Goal: Task Accomplishment & Management: Manage account settings

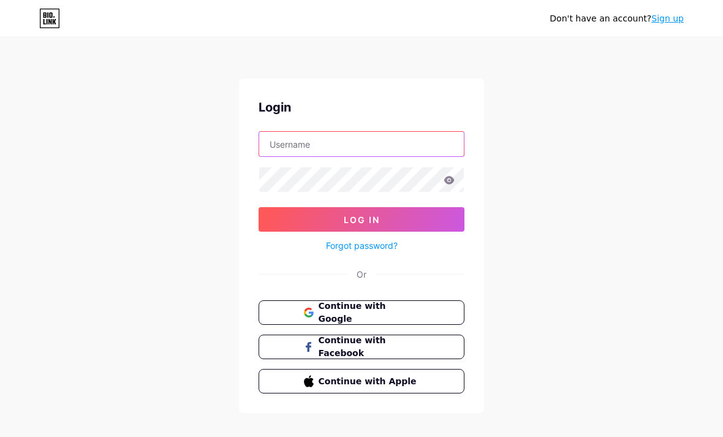
click at [286, 143] on input "text" at bounding box center [361, 144] width 205 height 25
type input "[EMAIL_ADDRESS][DOMAIN_NAME]"
click at [362, 219] on button "Log In" at bounding box center [362, 219] width 206 height 25
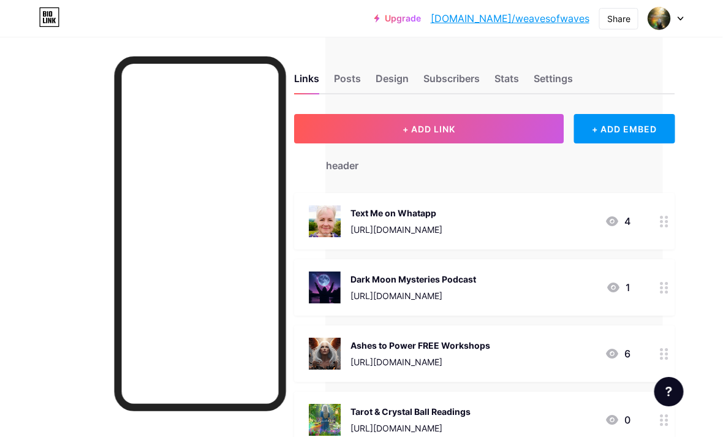
scroll to position [0, 64]
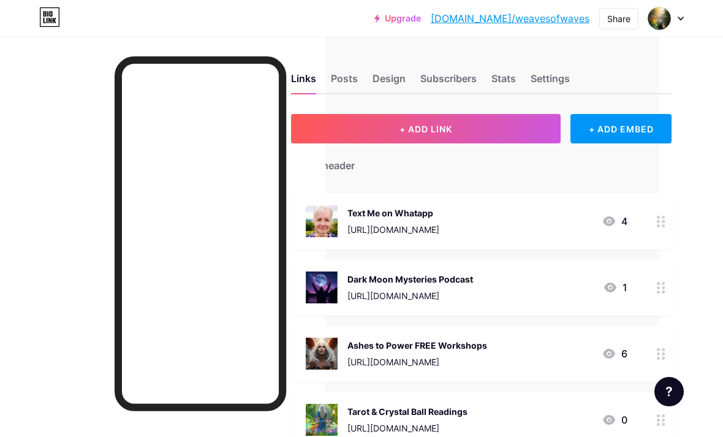
click at [657, 221] on div at bounding box center [661, 221] width 21 height 56
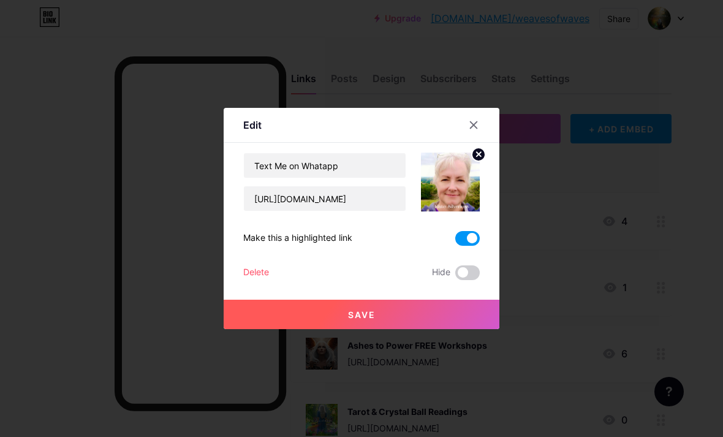
click at [258, 280] on div "Delete" at bounding box center [256, 272] width 26 height 15
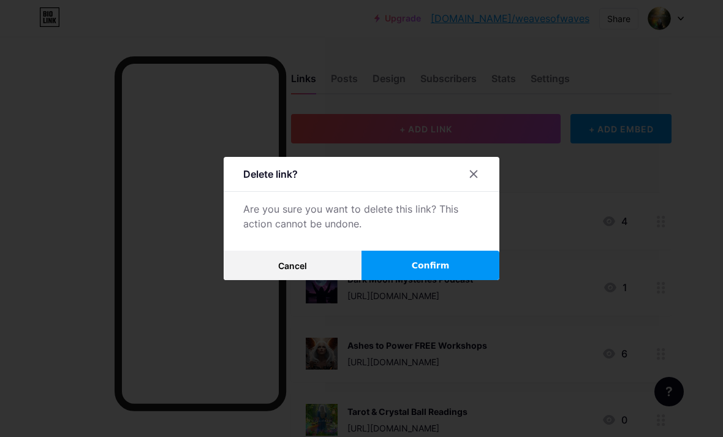
click at [395, 280] on button "Confirm" at bounding box center [431, 265] width 138 height 29
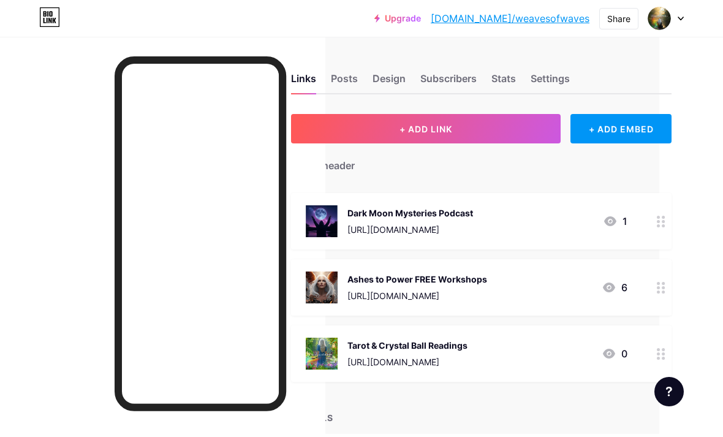
click at [659, 284] on circle at bounding box center [658, 283] width 3 height 3
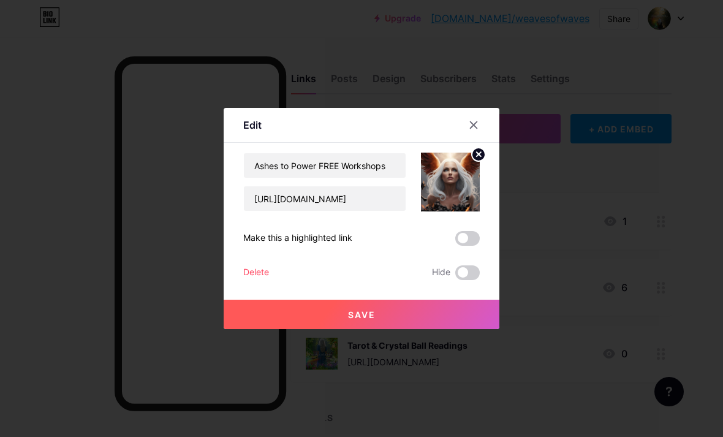
click at [261, 280] on div "Delete" at bounding box center [256, 272] width 26 height 15
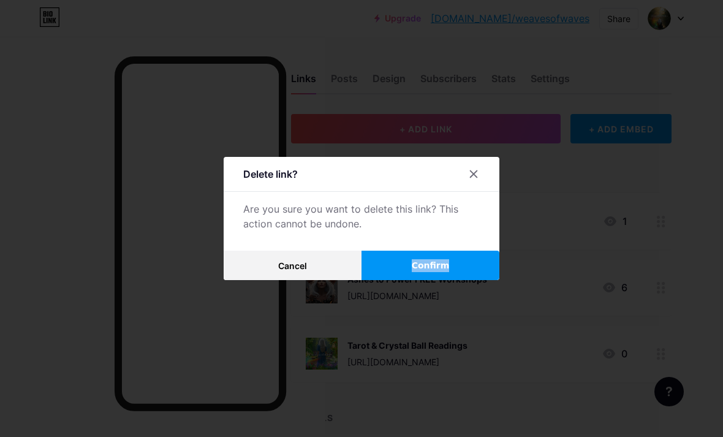
click at [395, 280] on button "Confirm" at bounding box center [431, 265] width 138 height 29
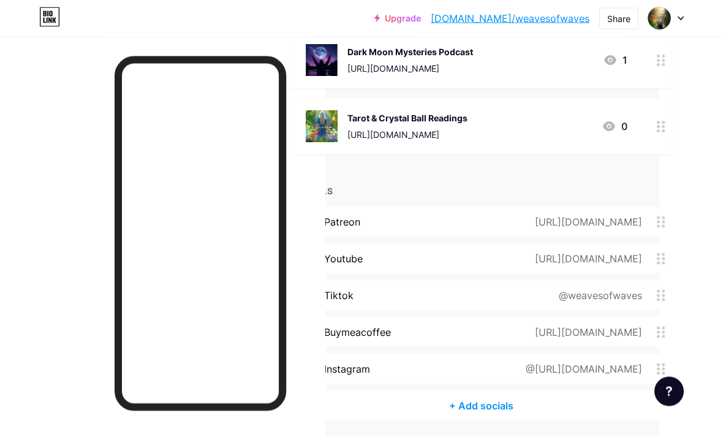
scroll to position [164, 64]
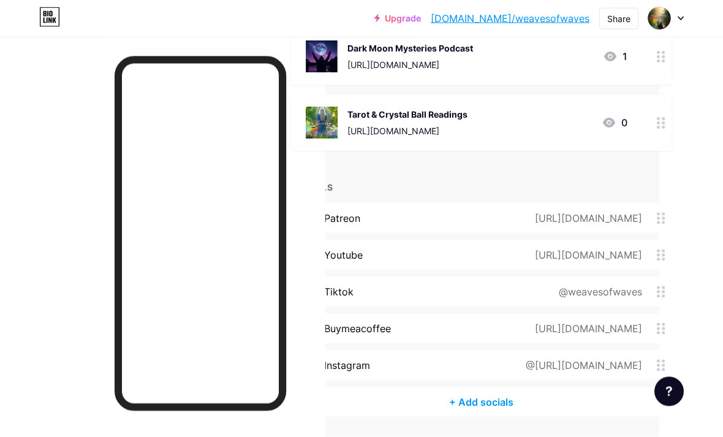
click at [661, 330] on icon at bounding box center [661, 329] width 9 height 12
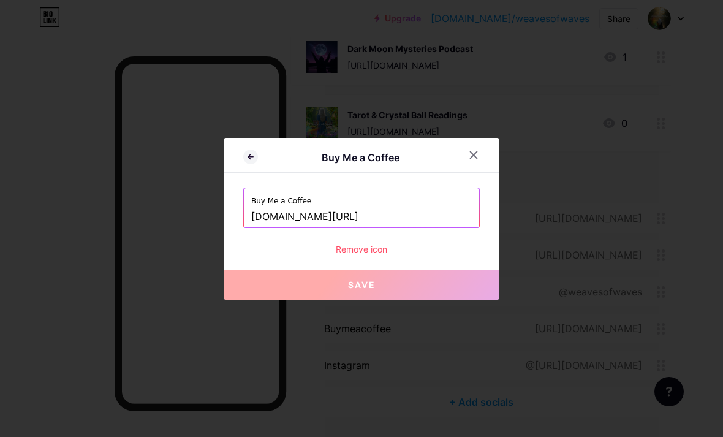
click at [417, 227] on input "[DOMAIN_NAME][URL]" at bounding box center [361, 217] width 221 height 21
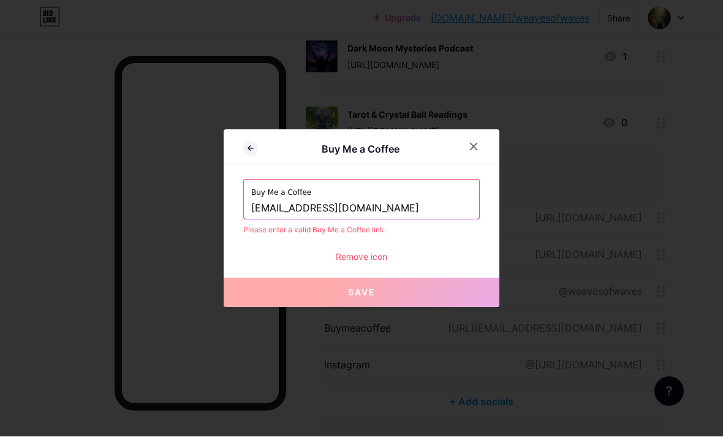
click at [379, 219] on input "[EMAIL_ADDRESS][DOMAIN_NAME]" at bounding box center [361, 209] width 221 height 21
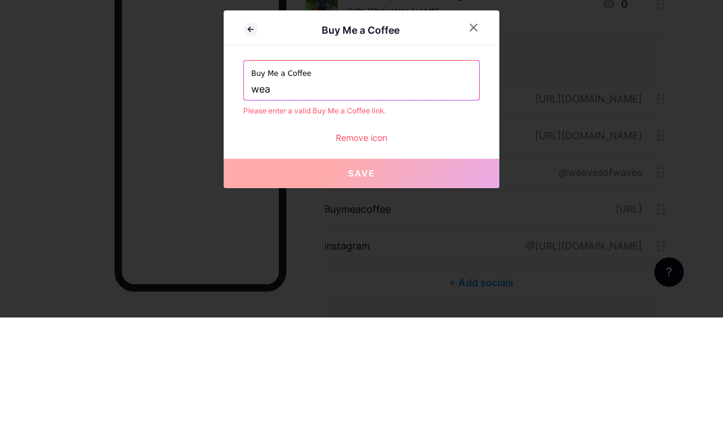
type input "we"
click at [441, 199] on input "text" at bounding box center [361, 209] width 221 height 21
type input "D"
click at [248, 180] on div "Buy Me a Coffee darkmoonrocks" at bounding box center [361, 199] width 235 height 39
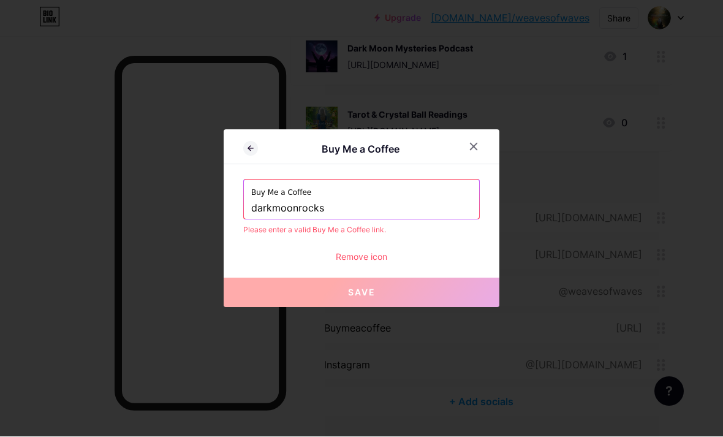
click at [251, 219] on input "darkmoonrocks" at bounding box center [361, 209] width 221 height 21
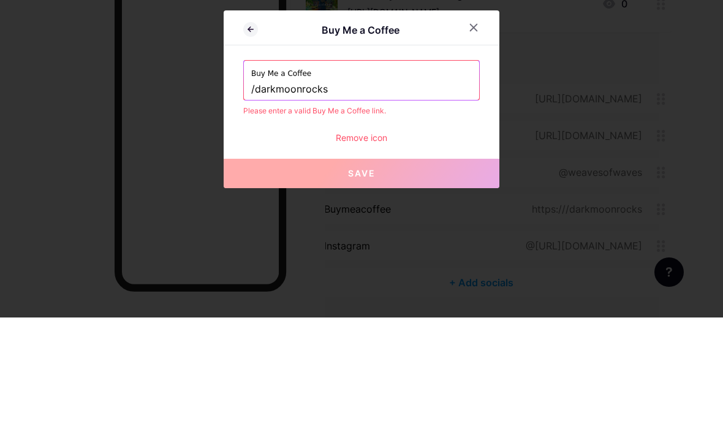
click at [333, 199] on input "/darkmoonrocks" at bounding box center [361, 209] width 221 height 21
click at [348, 287] on span "Save" at bounding box center [362, 292] width 28 height 10
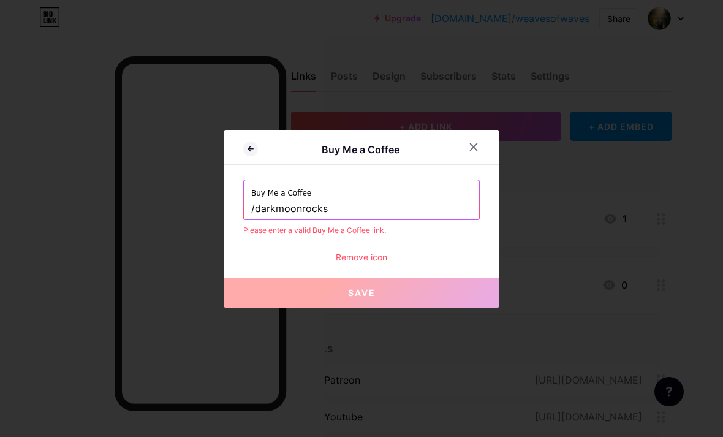
scroll to position [0, 64]
click at [331, 219] on input "/darkmoonrocks" at bounding box center [361, 209] width 221 height 21
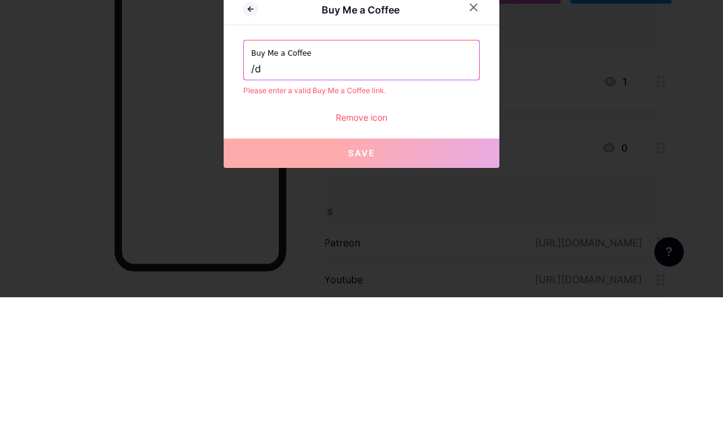
type input "/"
click at [251, 199] on input "text" at bounding box center [361, 209] width 221 height 21
paste input "[URL][DOMAIN_NAME]"
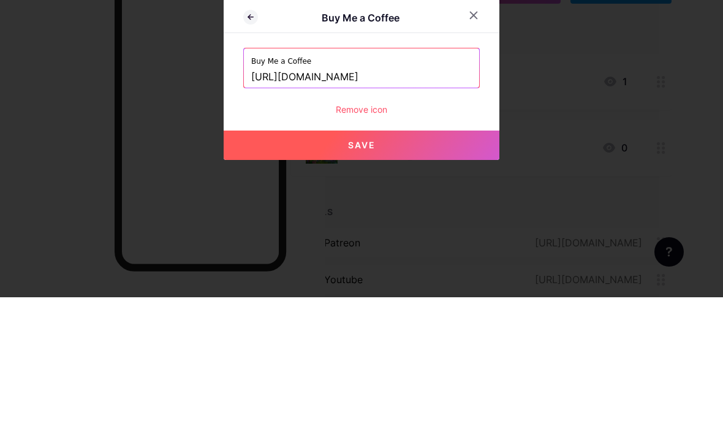
type input "[URL][DOMAIN_NAME]"
click at [340, 270] on button "Save" at bounding box center [362, 284] width 276 height 29
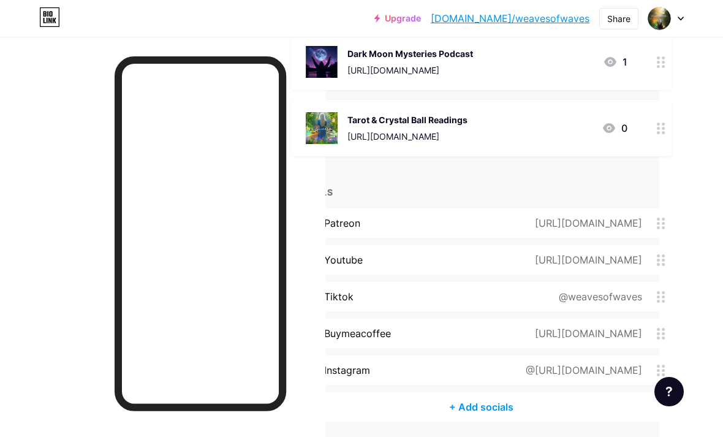
scroll to position [164, 64]
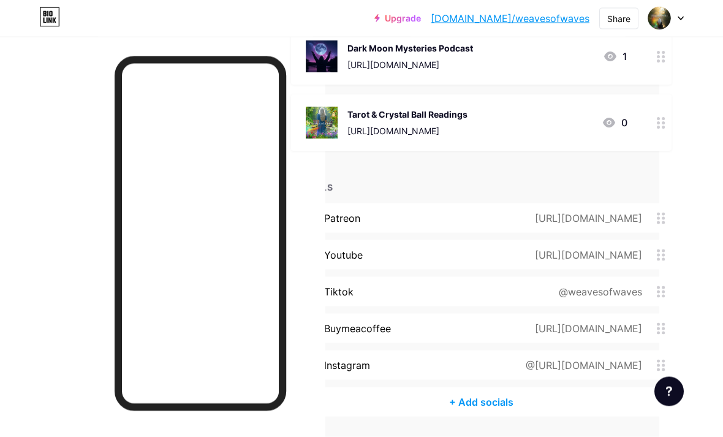
click at [579, 371] on div "@[URL][DOMAIN_NAME]" at bounding box center [581, 365] width 151 height 15
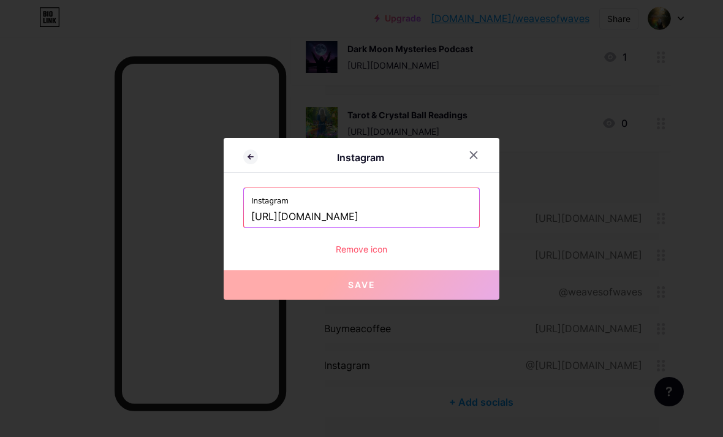
click at [463, 227] on input "[URL][DOMAIN_NAME]" at bounding box center [361, 217] width 221 height 21
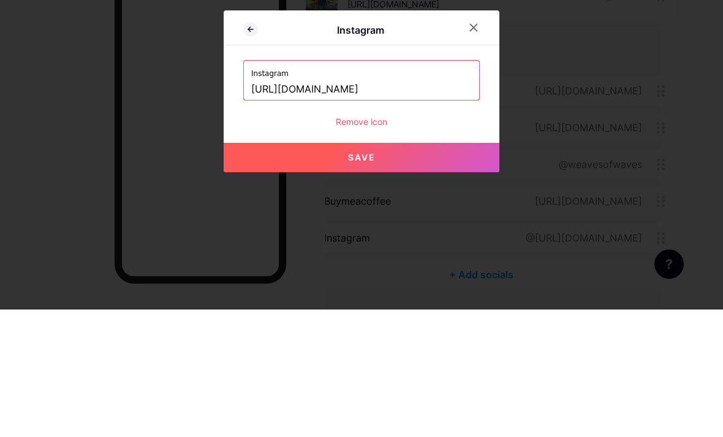
click at [369, 280] on span "Save" at bounding box center [362, 285] width 28 height 10
type input "[URL][DOMAIN_NAME][DOMAIN_NAME]"
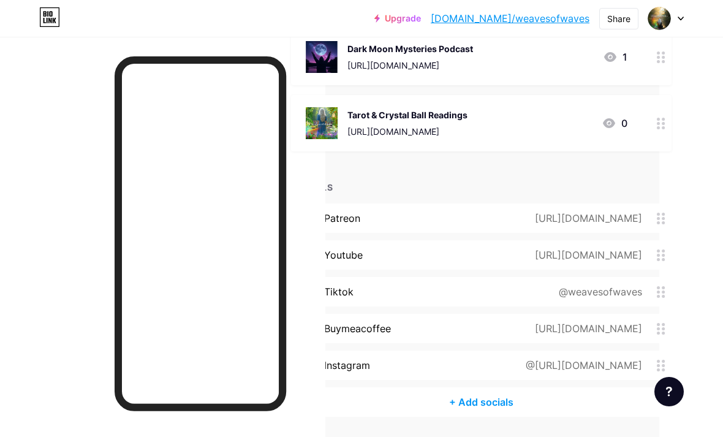
click at [658, 296] on circle at bounding box center [658, 296] width 3 height 3
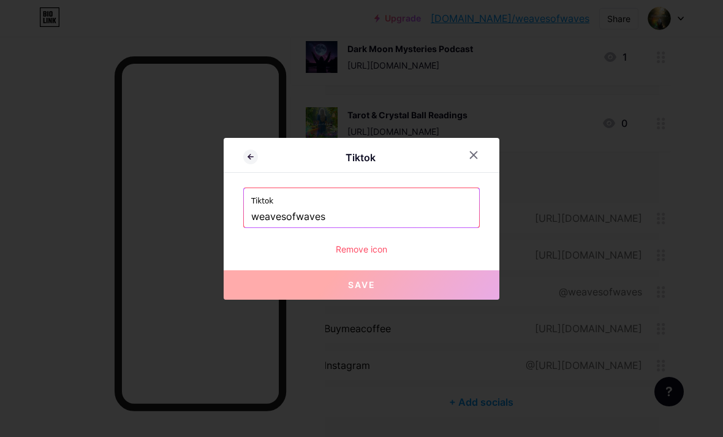
click at [327, 227] on input "weavesofwaves" at bounding box center [361, 217] width 221 height 21
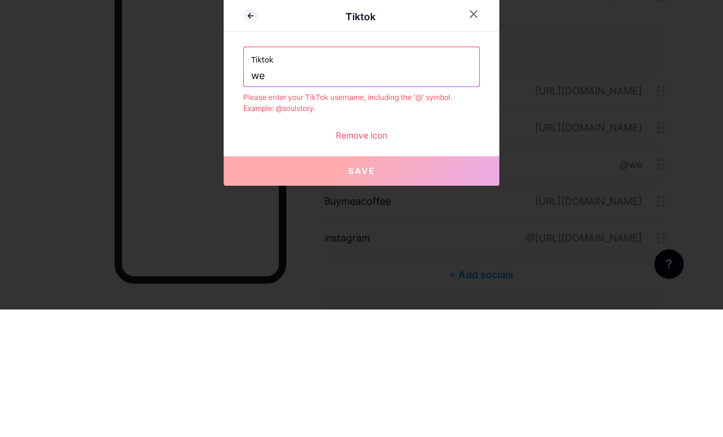
type input "w"
type input "D"
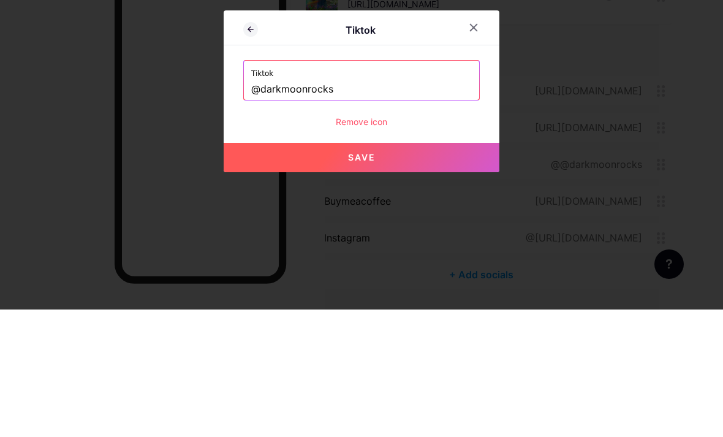
click at [317, 270] on button "Save" at bounding box center [362, 284] width 276 height 29
type input "[URL][DOMAIN_NAME]"
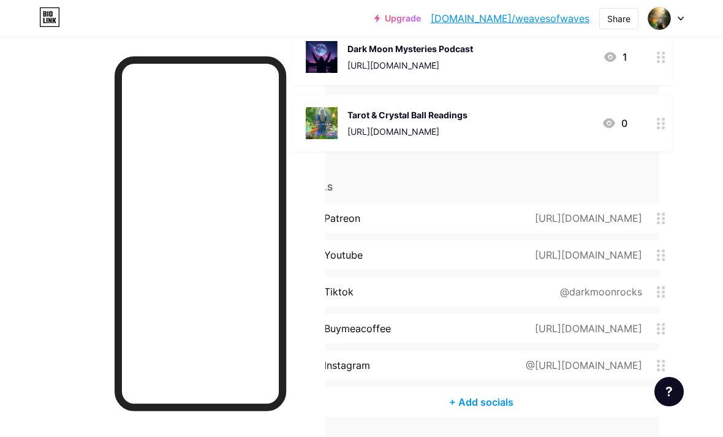
click at [663, 224] on div "[URL][DOMAIN_NAME]" at bounding box center [594, 218] width 156 height 15
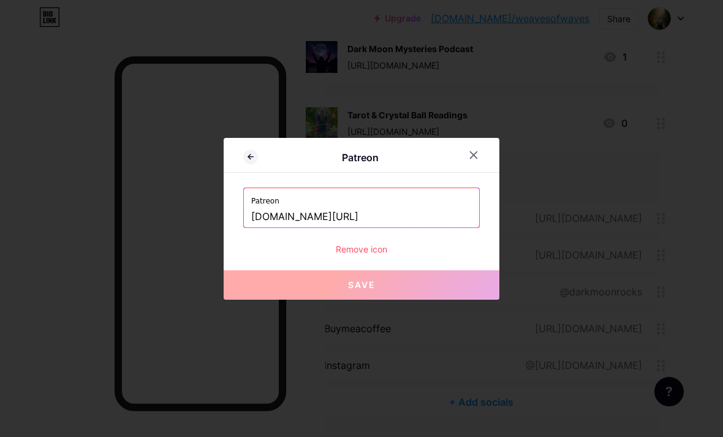
click at [356, 256] on div "Remove icon" at bounding box center [361, 249] width 237 height 13
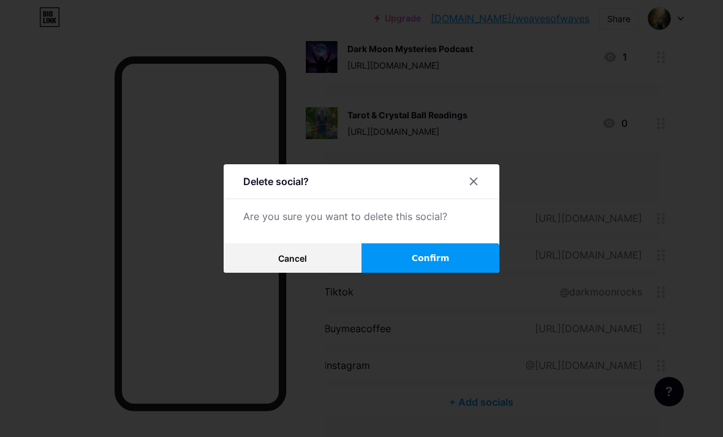
click at [393, 273] on button "Confirm" at bounding box center [431, 257] width 138 height 29
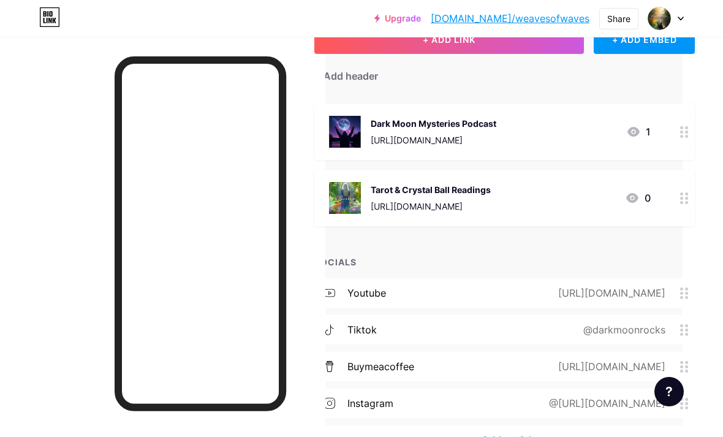
scroll to position [89, 40]
click at [685, 129] on icon at bounding box center [684, 133] width 9 height 12
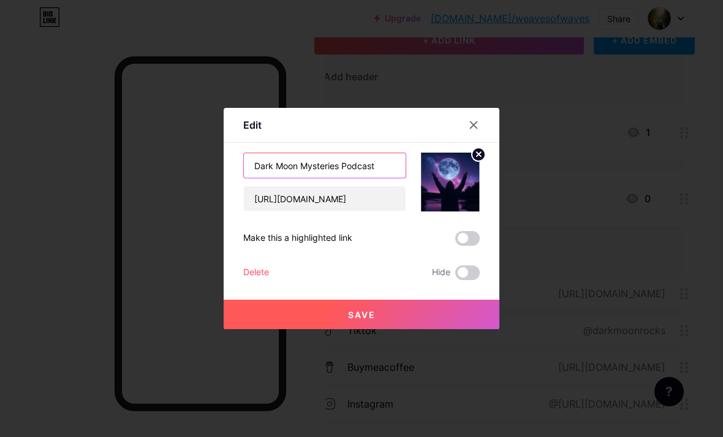
click at [376, 178] on input "Dark Moon Mysteries Podcast" at bounding box center [325, 165] width 162 height 25
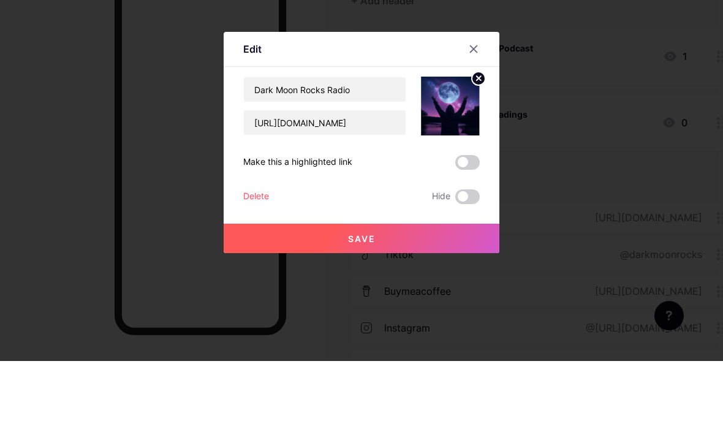
scroll to position [128, 4]
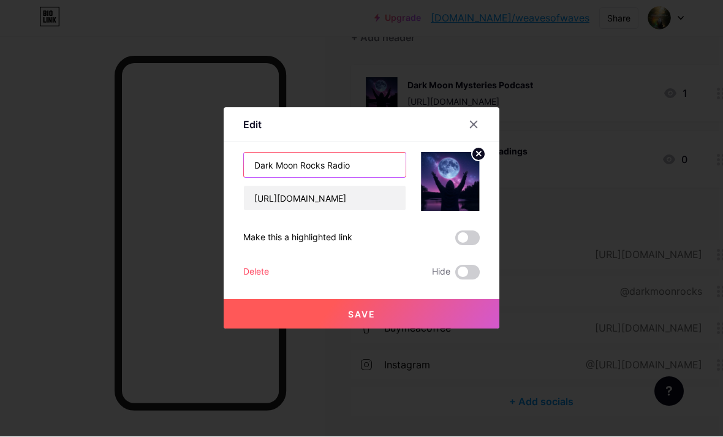
type input "Dark Moon Rocks Radio"
click at [464, 246] on span at bounding box center [467, 238] width 25 height 15
click at [455, 242] on input "checkbox" at bounding box center [455, 242] width 0 height 0
click at [321, 329] on button "Save" at bounding box center [362, 314] width 276 height 29
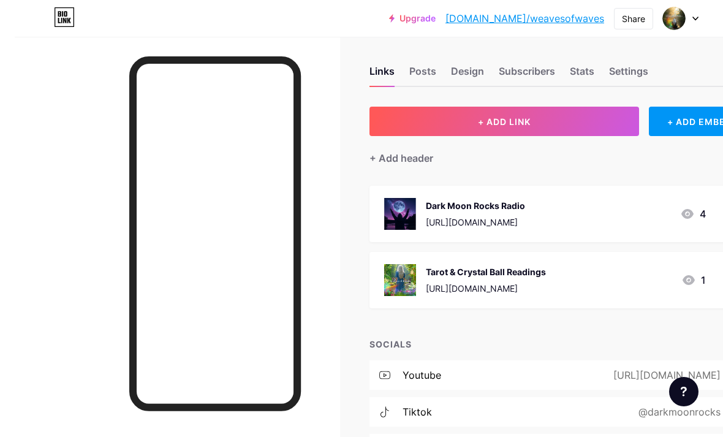
scroll to position [0, 0]
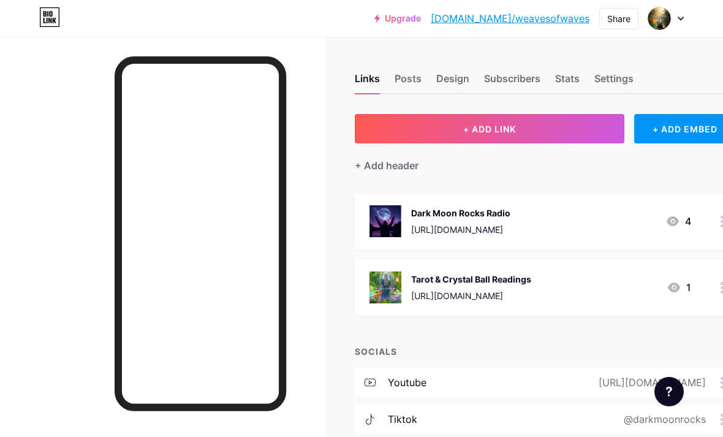
click at [562, 76] on div "Stats" at bounding box center [567, 82] width 25 height 22
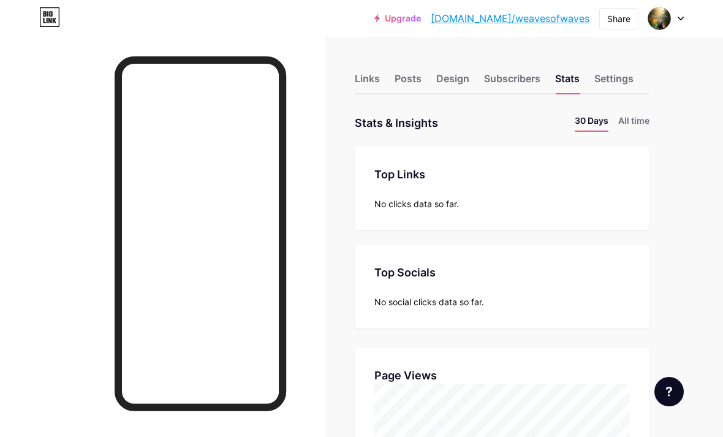
click at [365, 78] on div "Links" at bounding box center [367, 82] width 25 height 22
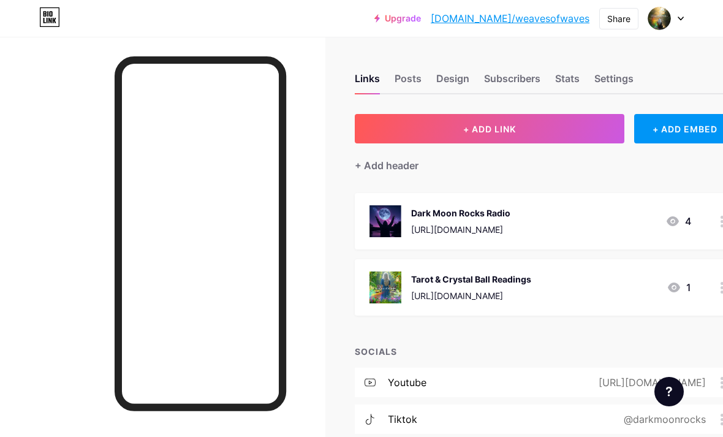
click at [525, 19] on link "[DOMAIN_NAME]/weavesofwaves" at bounding box center [510, 18] width 159 height 15
click at [669, 16] on img at bounding box center [659, 18] width 23 height 23
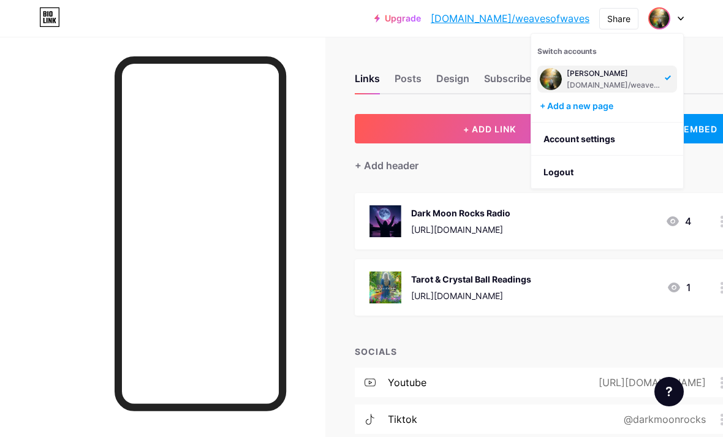
click at [558, 148] on link "Account settings" at bounding box center [607, 139] width 152 height 33
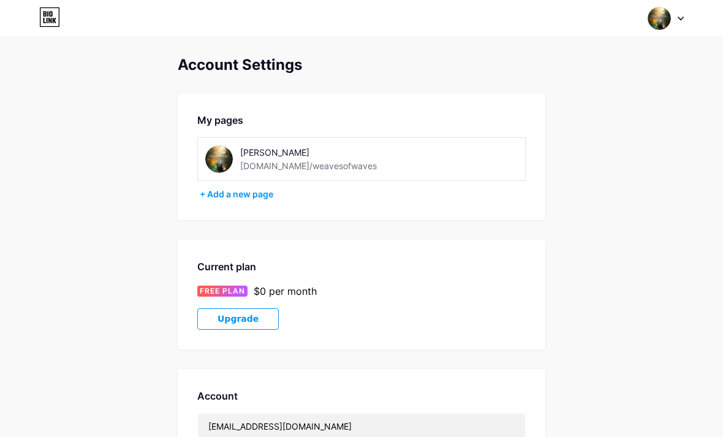
click at [334, 169] on div "[DOMAIN_NAME]/weavesofwaves" at bounding box center [308, 165] width 137 height 13
click at [264, 172] on div "[DOMAIN_NAME]/weavesofwaves" at bounding box center [308, 165] width 137 height 13
click at [257, 167] on div "[DOMAIN_NAME]/weavesofwaves" at bounding box center [308, 165] width 137 height 13
click at [256, 166] on div "[DOMAIN_NAME]/weavesofwaves" at bounding box center [308, 165] width 137 height 13
click at [270, 161] on div "[DOMAIN_NAME]/weavesofwaves" at bounding box center [308, 165] width 137 height 13
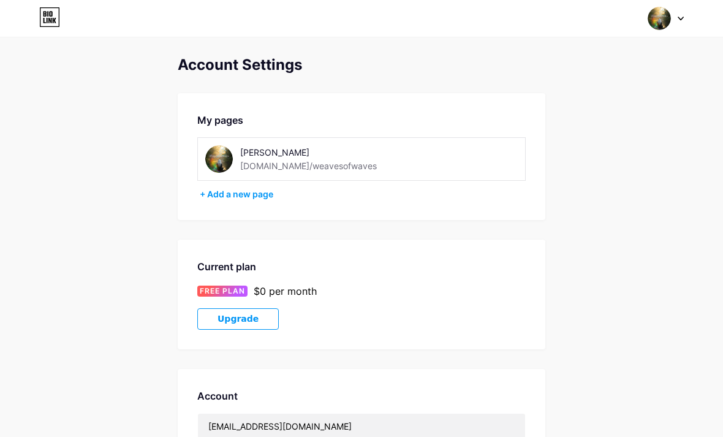
click at [248, 161] on div "[DOMAIN_NAME]/weavesofwaves" at bounding box center [308, 165] width 137 height 13
click at [250, 168] on div "[DOMAIN_NAME]/weavesofwaves" at bounding box center [308, 165] width 137 height 13
click at [256, 169] on div "[DOMAIN_NAME]/weavesofwaves" at bounding box center [308, 165] width 137 height 13
click at [270, 165] on div "[DOMAIN_NAME]/weavesofwaves" at bounding box center [308, 165] width 137 height 13
click at [264, 161] on div "[DOMAIN_NAME]/weavesofwaves" at bounding box center [308, 165] width 137 height 13
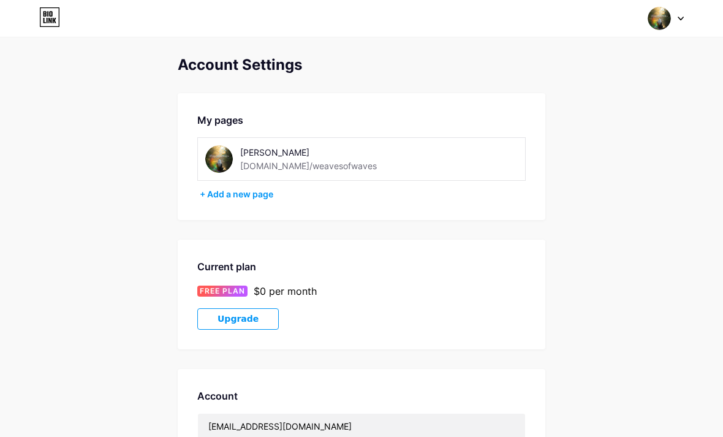
click at [231, 194] on div "+ Add a new page" at bounding box center [363, 194] width 326 height 12
click at [216, 151] on img at bounding box center [219, 159] width 28 height 28
click at [256, 154] on div "[PERSON_NAME]" at bounding box center [326, 152] width 173 height 13
click at [257, 168] on div "[DOMAIN_NAME]/weavesofwaves" at bounding box center [308, 165] width 137 height 13
click at [246, 165] on div "[DOMAIN_NAME]/weavesofwaves" at bounding box center [308, 165] width 137 height 13
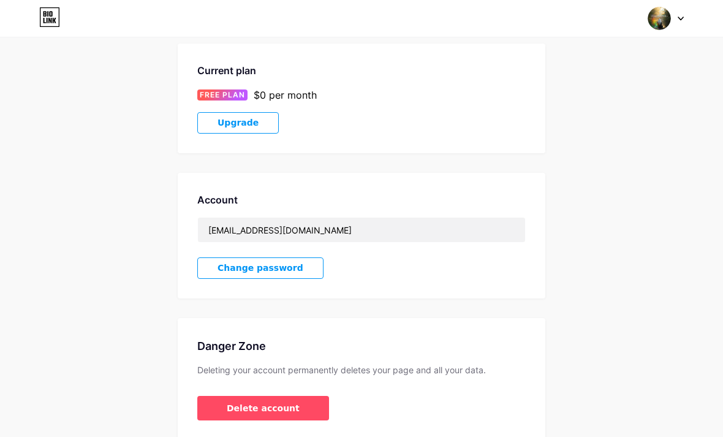
scroll to position [208, 0]
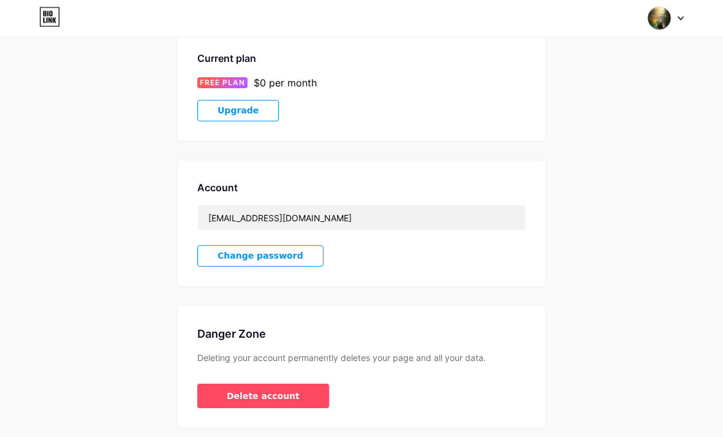
click at [251, 394] on span "Delete account" at bounding box center [263, 396] width 73 height 13
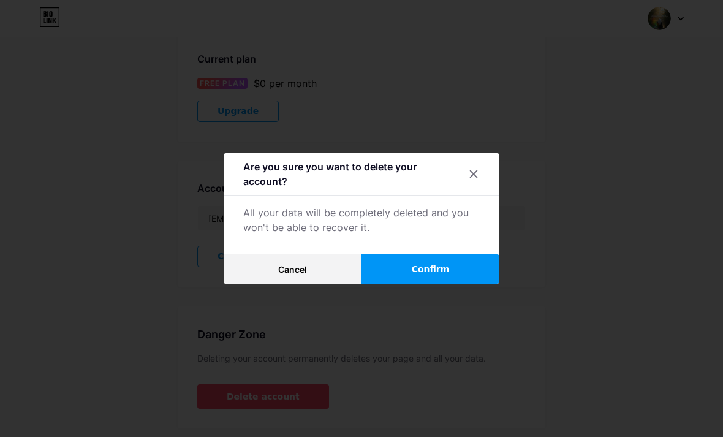
click at [424, 284] on button "Confirm" at bounding box center [431, 268] width 138 height 29
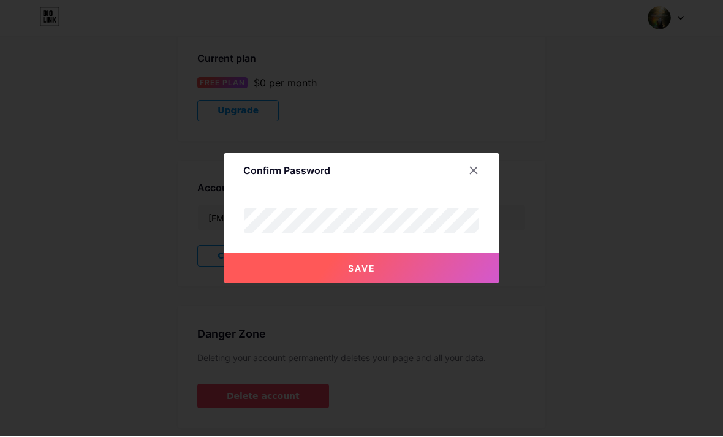
click at [316, 283] on button "Save" at bounding box center [362, 268] width 276 height 29
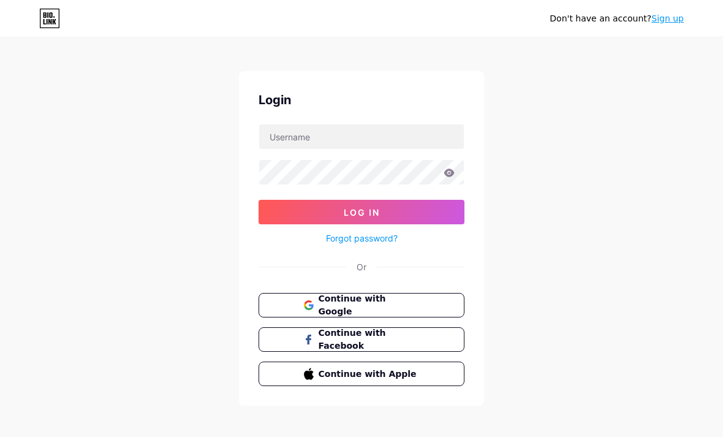
scroll to position [29, 0]
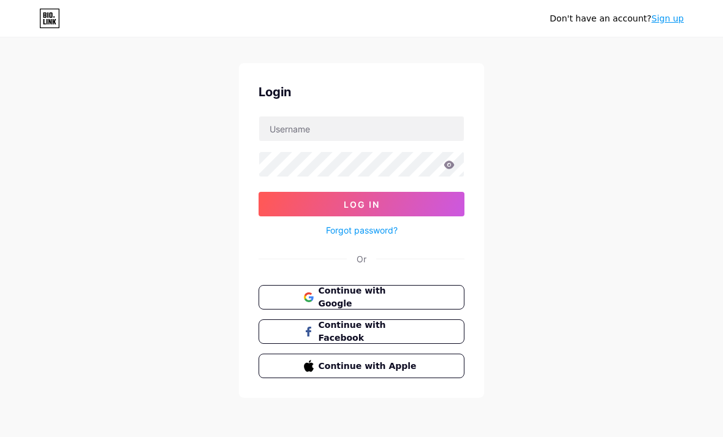
click at [673, 19] on link "Sign up" at bounding box center [668, 18] width 32 height 10
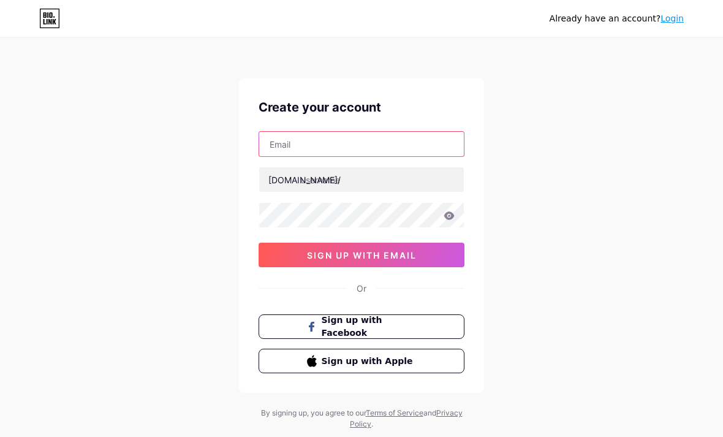
click at [276, 140] on input "text" at bounding box center [361, 144] width 205 height 25
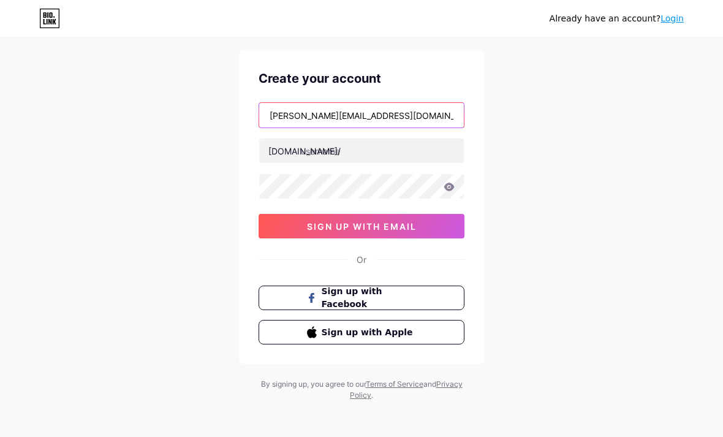
type input "[PERSON_NAME][EMAIL_ADDRESS][DOMAIN_NAME]"
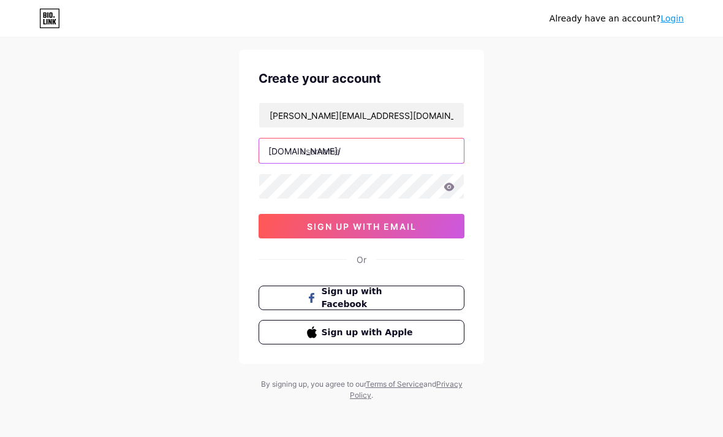
click at [355, 149] on input "text" at bounding box center [361, 151] width 205 height 25
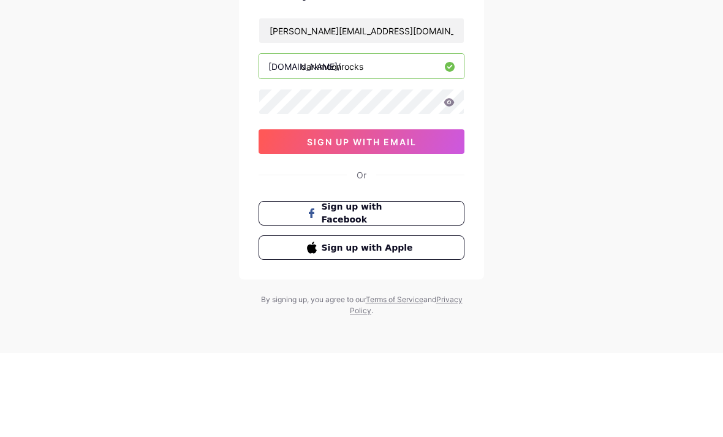
type input "darkmoonrocks"
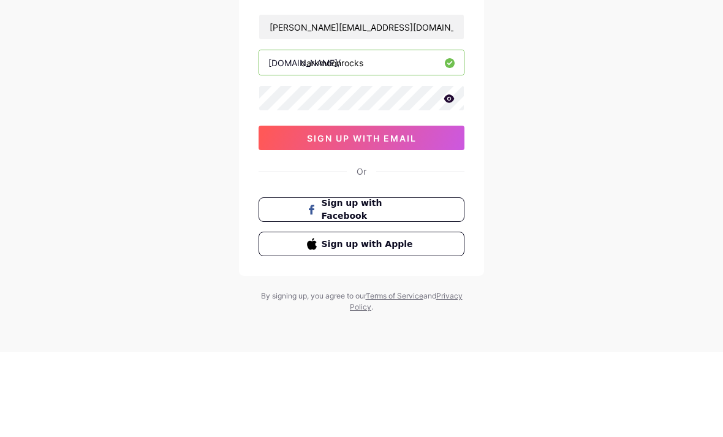
click at [295, 211] on button "sign up with email" at bounding box center [362, 223] width 206 height 25
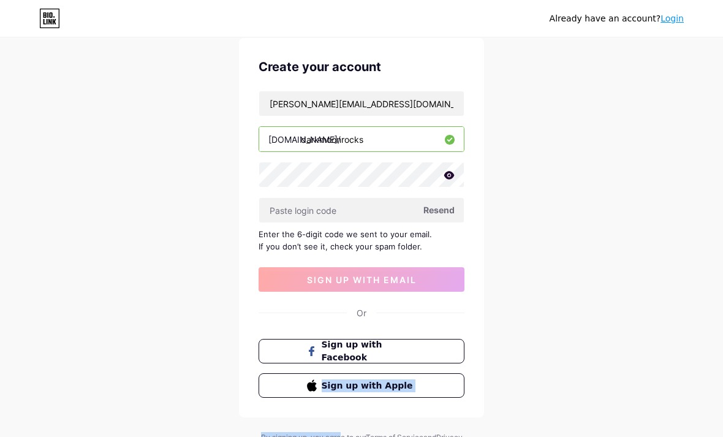
scroll to position [45, 0]
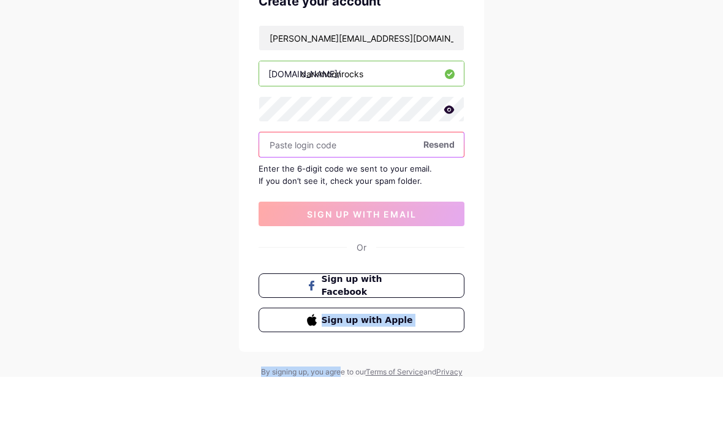
click at [284, 193] on input "text" at bounding box center [361, 205] width 205 height 25
click at [279, 193] on input "text" at bounding box center [361, 205] width 205 height 25
paste input "754098"
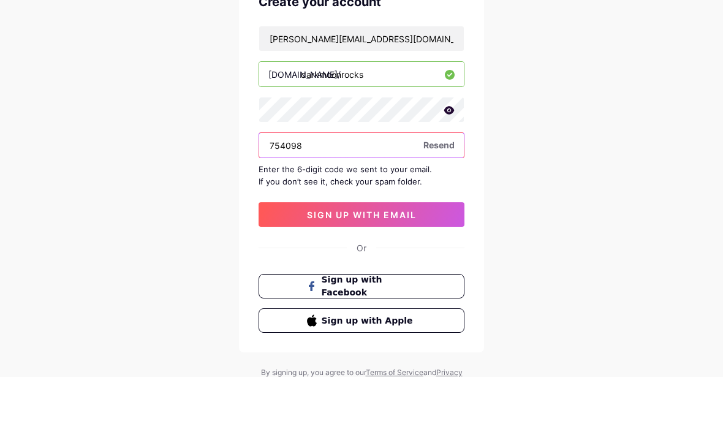
type input "754098"
click at [303, 262] on button "sign up with email" at bounding box center [362, 274] width 206 height 25
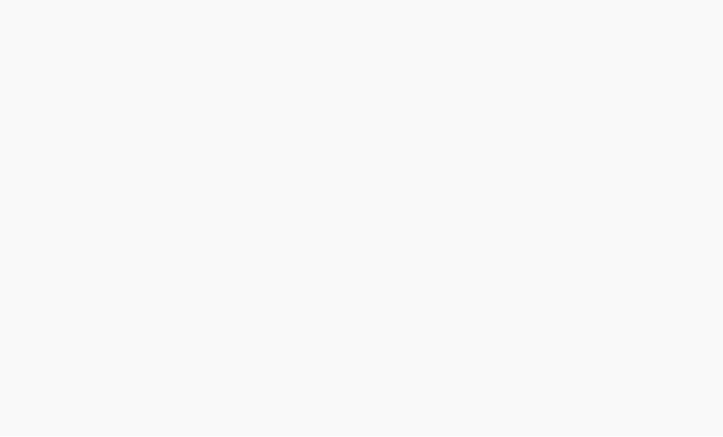
scroll to position [0, 0]
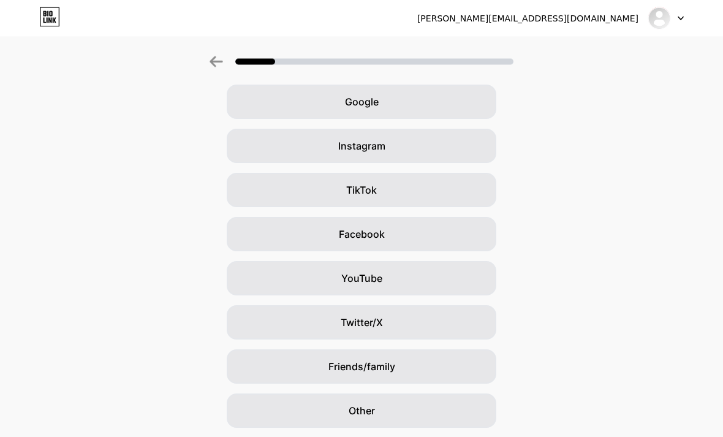
scroll to position [51, 0]
click at [305, 414] on div "Other" at bounding box center [362, 411] width 270 height 34
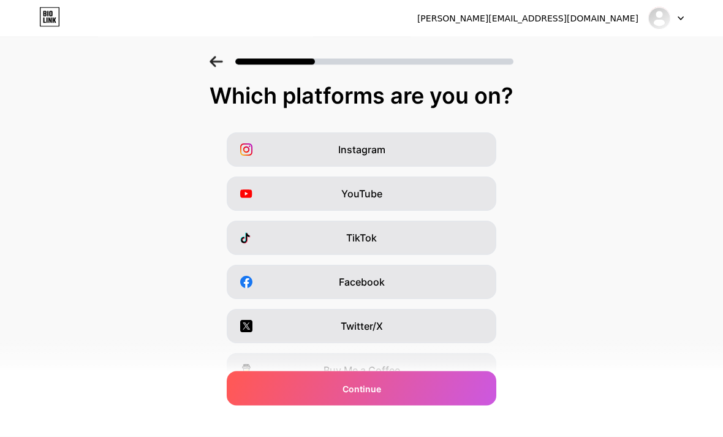
scroll to position [4, 0]
click at [261, 149] on span at bounding box center [251, 149] width 22 height 12
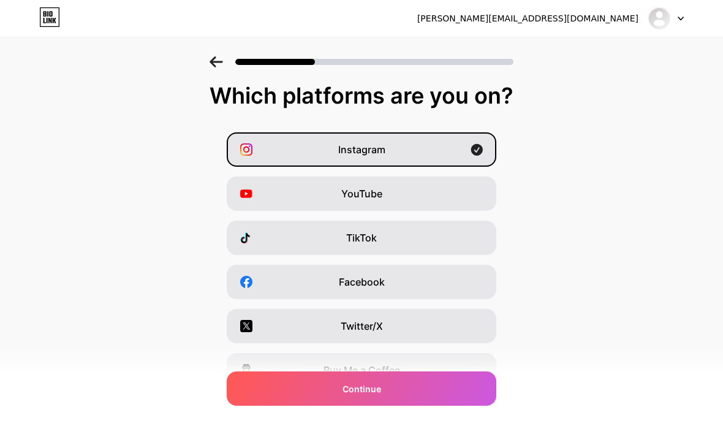
click at [250, 194] on icon at bounding box center [246, 193] width 12 height 9
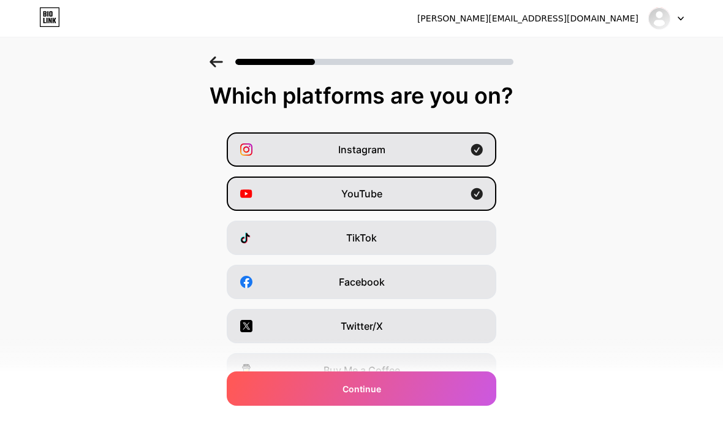
click at [245, 240] on icon at bounding box center [246, 238] width 12 height 12
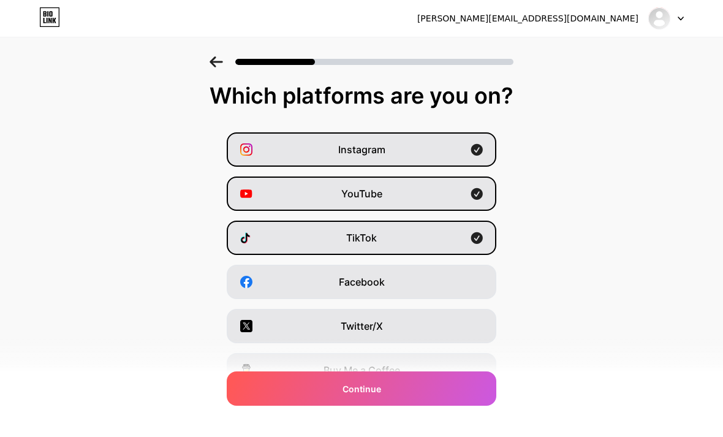
click at [255, 287] on span at bounding box center [251, 282] width 22 height 12
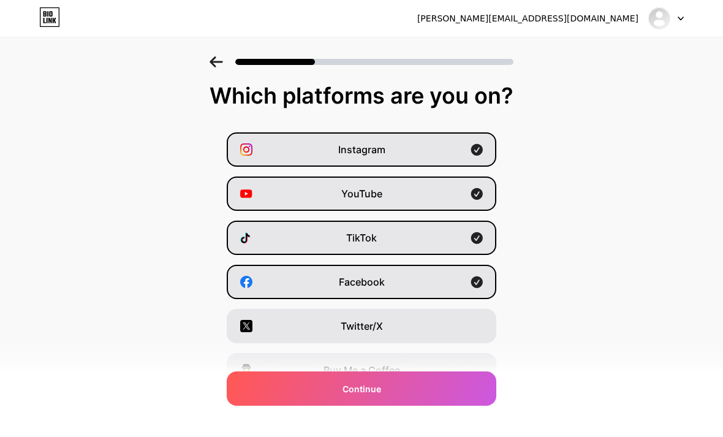
click at [250, 325] on icon at bounding box center [246, 326] width 12 height 12
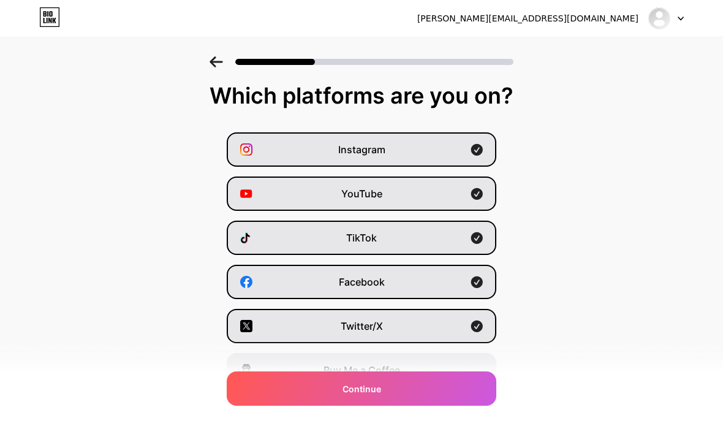
click at [252, 371] on icon at bounding box center [246, 370] width 12 height 12
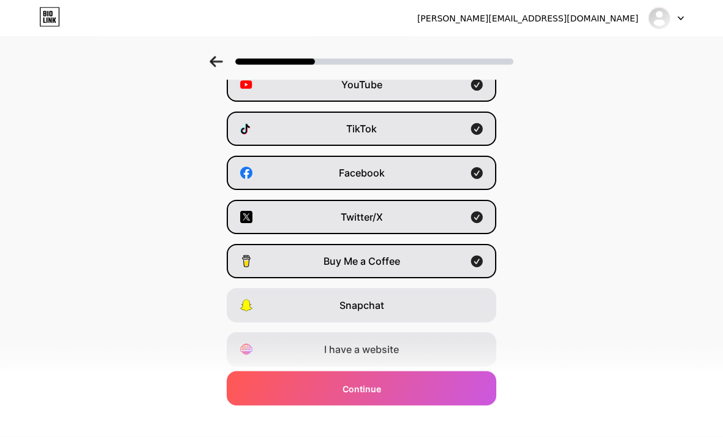
scroll to position [112, 0]
click at [261, 356] on div "I have a website" at bounding box center [362, 350] width 270 height 34
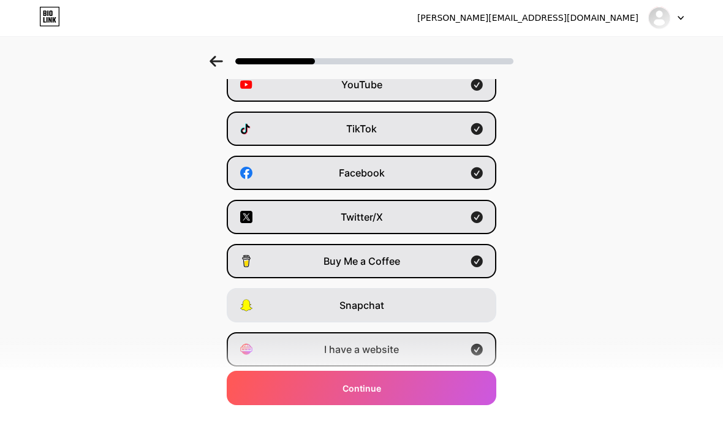
click at [302, 406] on div "Continue" at bounding box center [362, 388] width 270 height 34
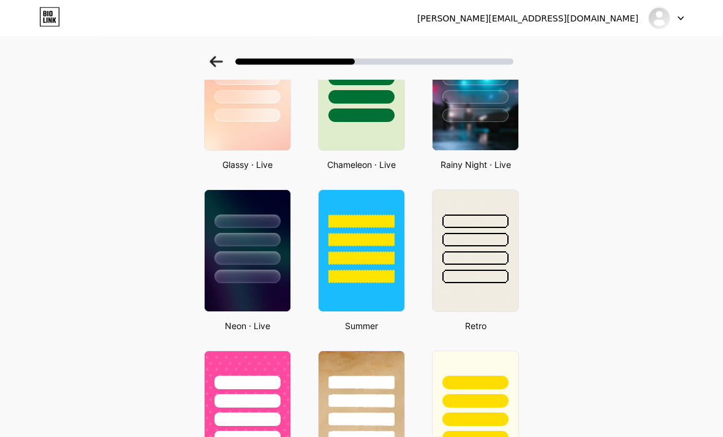
scroll to position [430, 0]
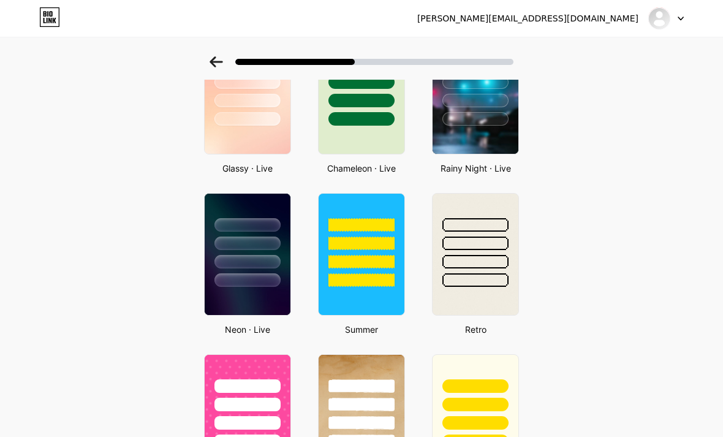
click at [227, 204] on div at bounding box center [248, 240] width 86 height 93
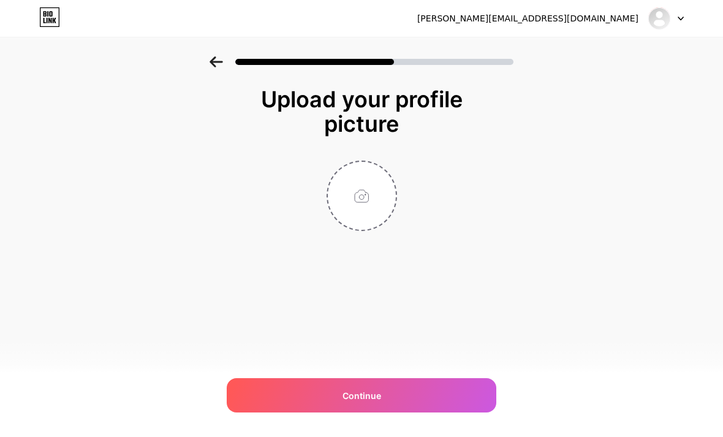
scroll to position [0, 0]
click at [362, 203] on input "file" at bounding box center [362, 196] width 68 height 68
type input "C:\fakepath\Moonlight magic.jpeg"
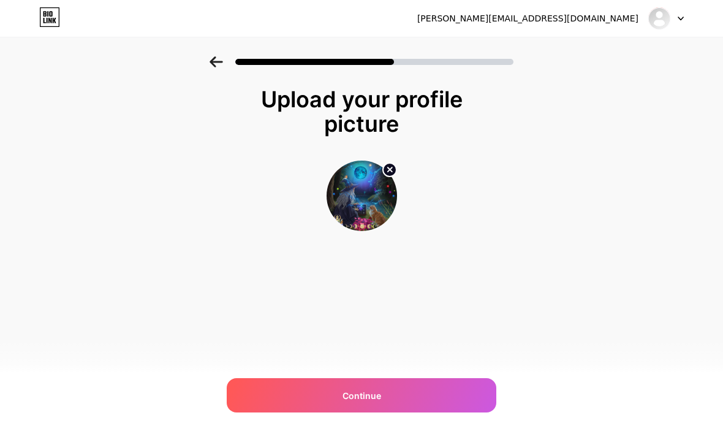
scroll to position [2, 0]
click at [337, 413] on div "Continue" at bounding box center [362, 395] width 270 height 34
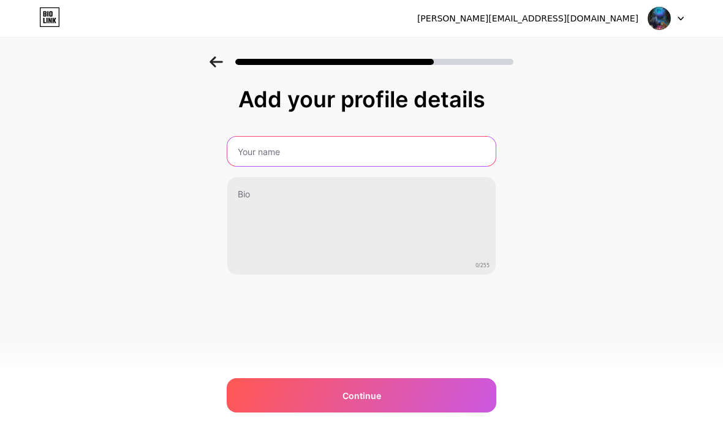
click at [249, 149] on input "text" at bounding box center [361, 151] width 268 height 29
type input "[PERSON_NAME]"
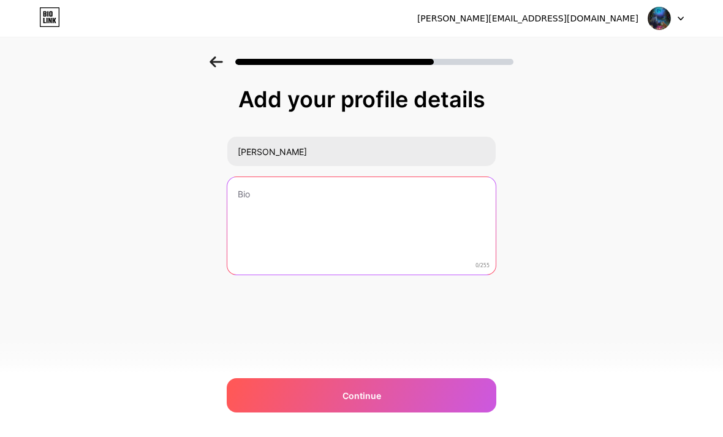
click at [251, 192] on textarea at bounding box center [361, 226] width 268 height 99
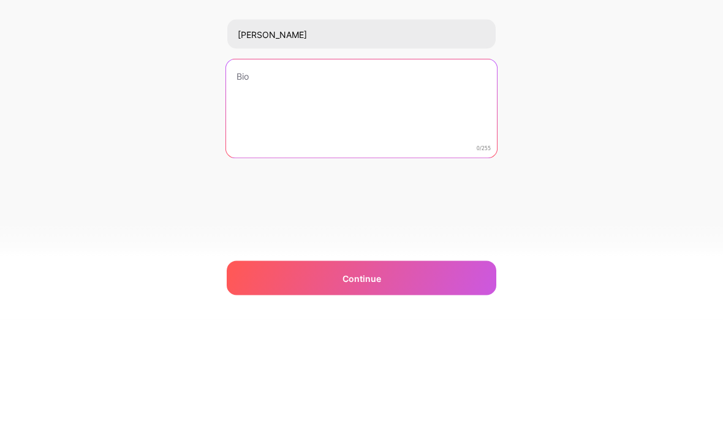
paste textarea "Dark Moon Rocks: radio, podcast & blog diving into lunar secrets, tarot & [MEDI…"
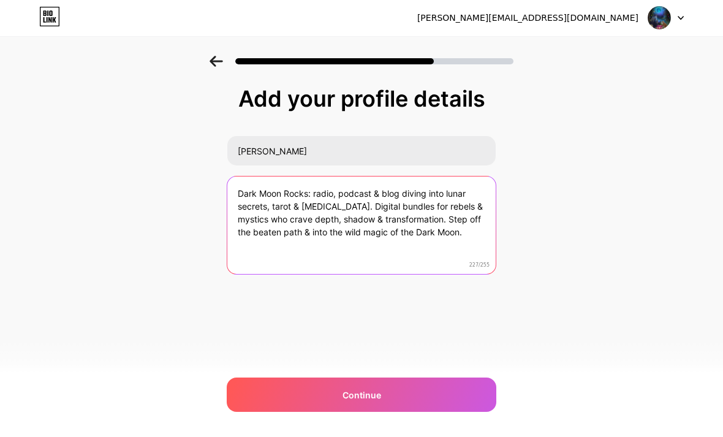
type textarea "Dark Moon Rocks: radio, podcast & blog diving into lunar secrets, tarot & [MEDI…"
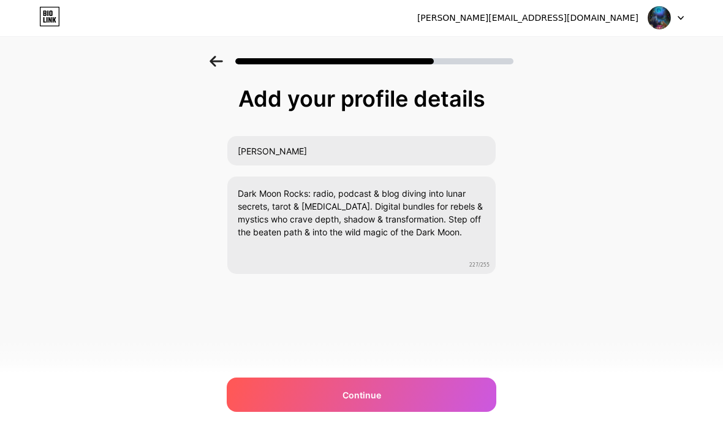
click at [467, 413] on div "Continue" at bounding box center [362, 395] width 270 height 34
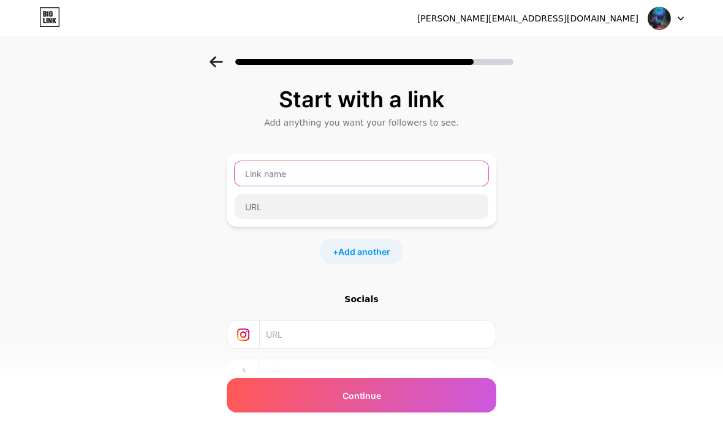
click at [251, 169] on input "text" at bounding box center [362, 173] width 254 height 25
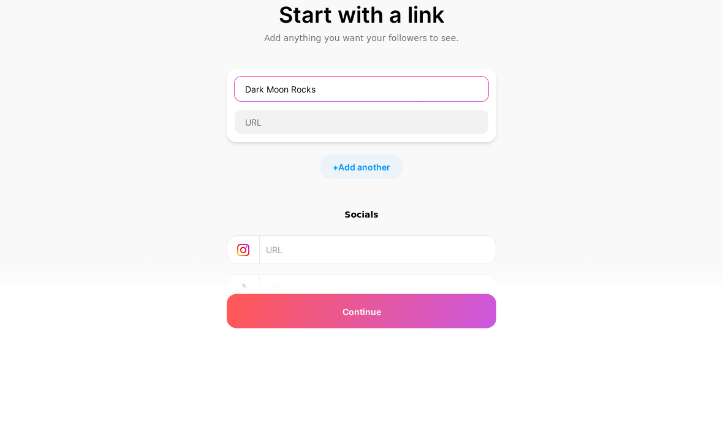
type input "Dark Moon Rocks"
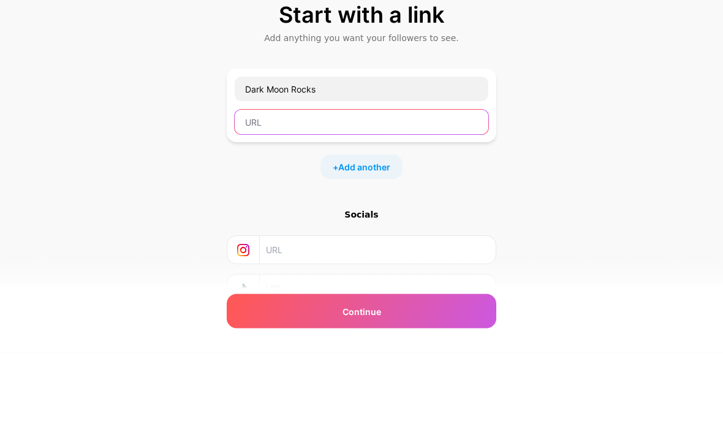
click at [242, 194] on input "text" at bounding box center [362, 206] width 254 height 25
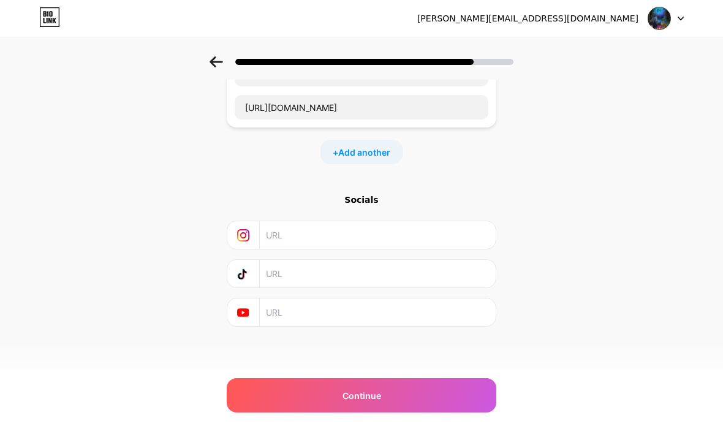
scroll to position [94, 0]
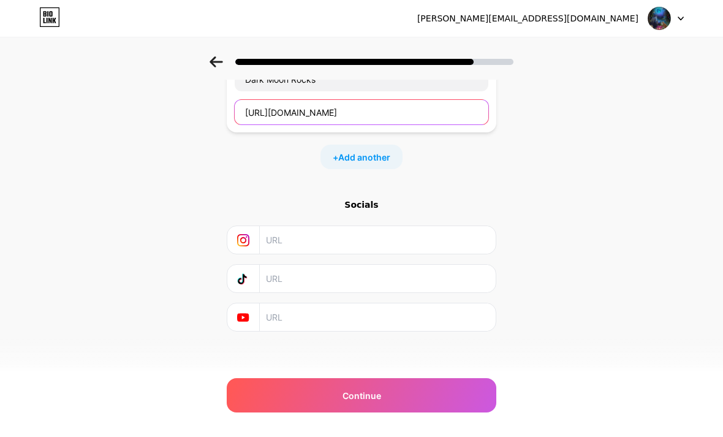
type input "[URL][DOMAIN_NAME]"
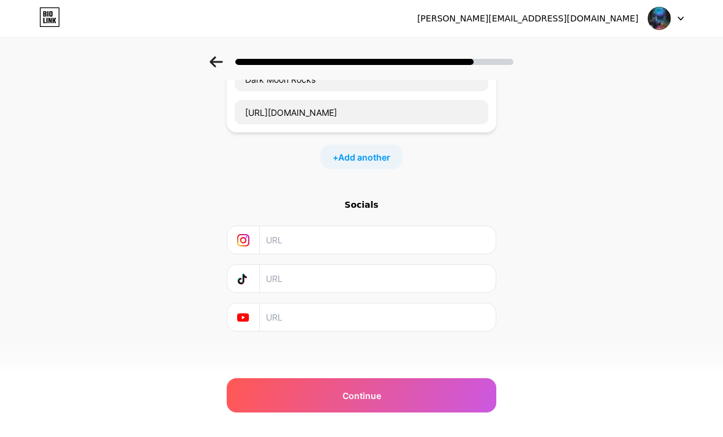
click at [271, 243] on input "text" at bounding box center [377, 240] width 223 height 28
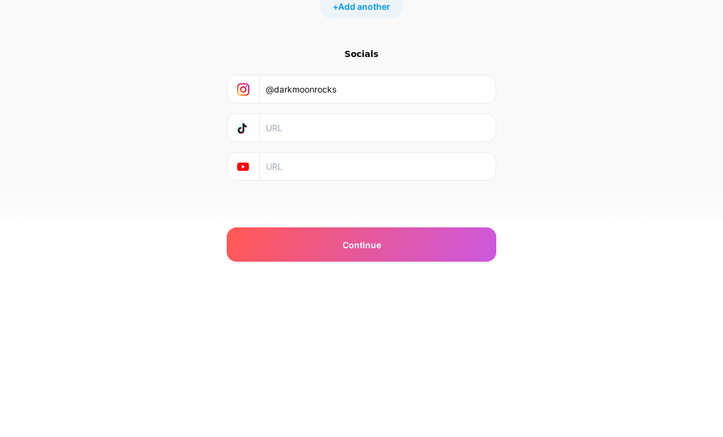
type input "@darkmoonrocks"
click at [303, 265] on input "text" at bounding box center [377, 279] width 223 height 28
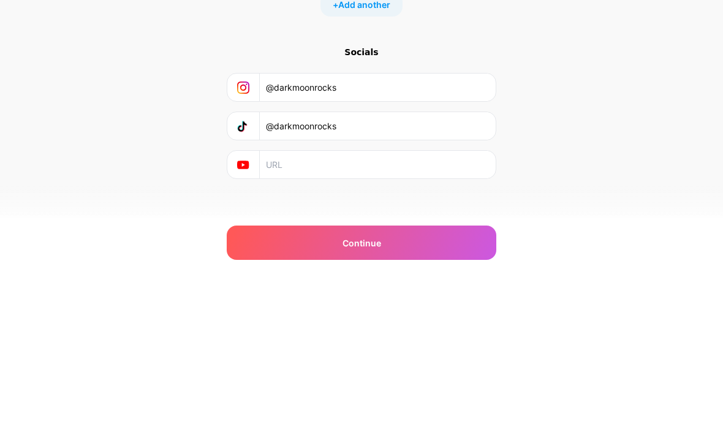
scroll to position [99, 0]
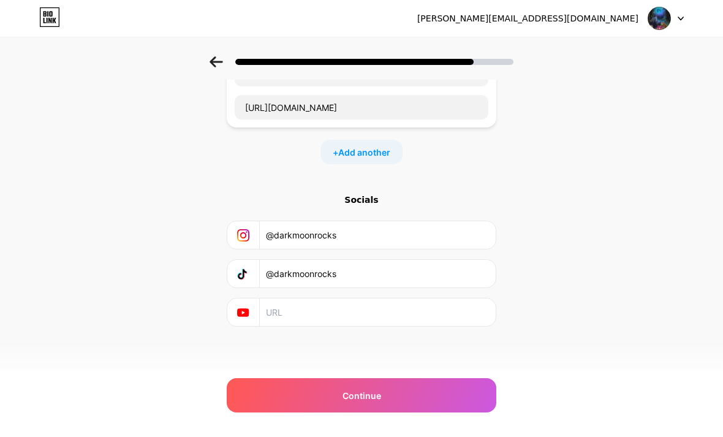
type input "@darkmoonrocks"
click at [450, 396] on div "Continue" at bounding box center [362, 395] width 270 height 34
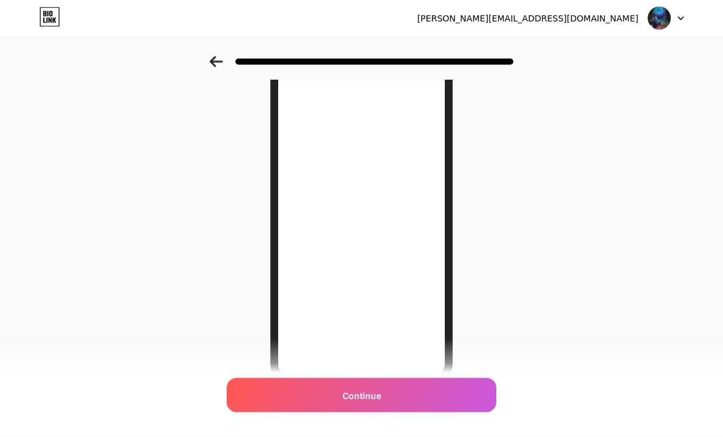
scroll to position [139, 0]
click at [291, 413] on div "Continue" at bounding box center [362, 395] width 270 height 34
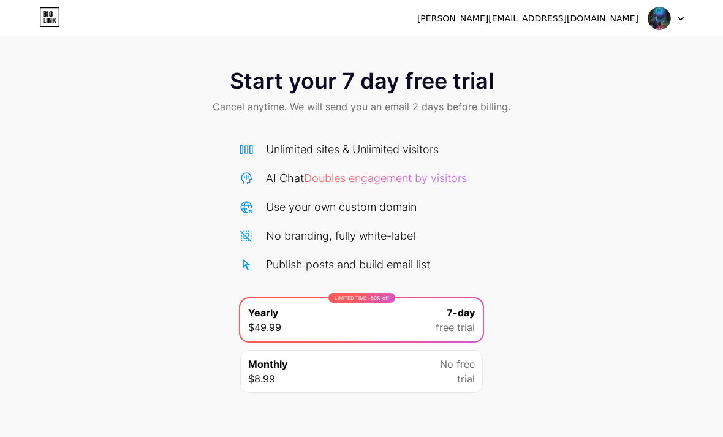
click at [683, 19] on icon at bounding box center [681, 19] width 6 height 4
click at [604, 16] on div "[PERSON_NAME][EMAIL_ADDRESS][DOMAIN_NAME]" at bounding box center [527, 18] width 221 height 13
click at [47, 11] on icon at bounding box center [49, 17] width 21 height 20
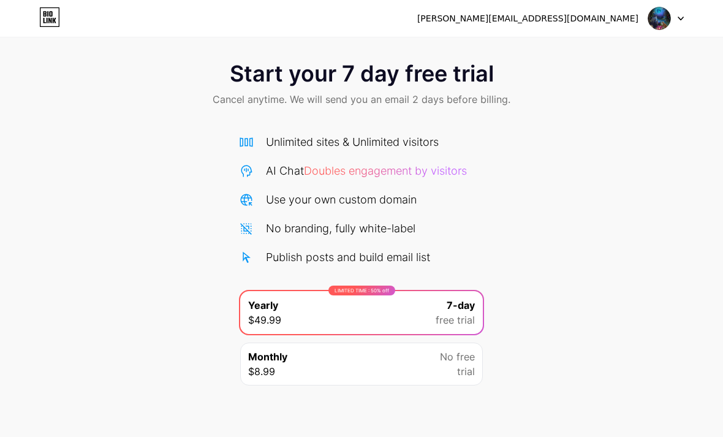
scroll to position [9, 0]
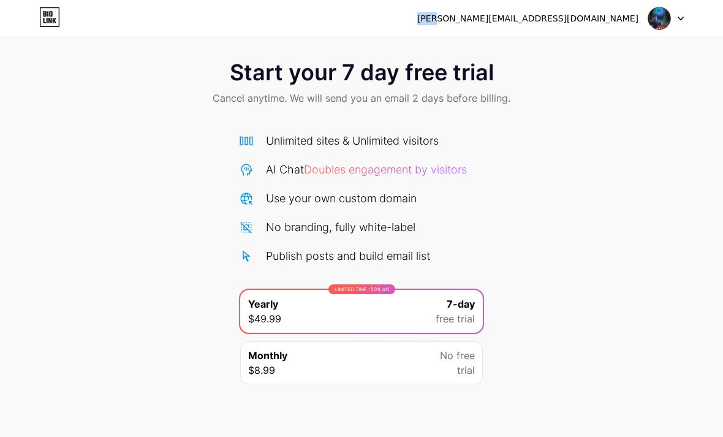
click at [111, 104] on div "Start your 7 day free trial Cancel anytime. We will send you an email 2 days be…" at bounding box center [361, 84] width 723 height 72
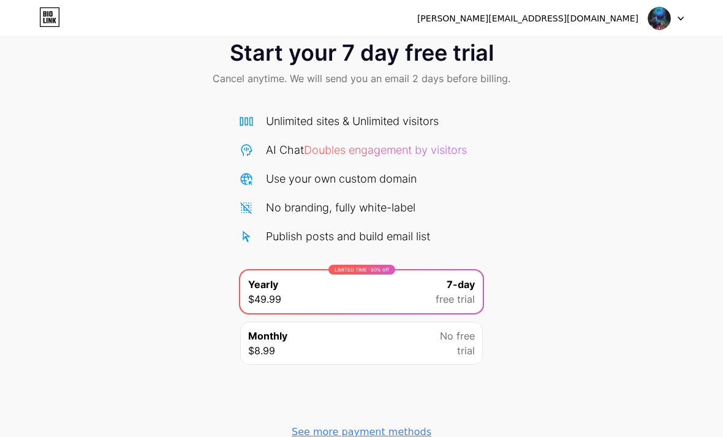
scroll to position [36, 0]
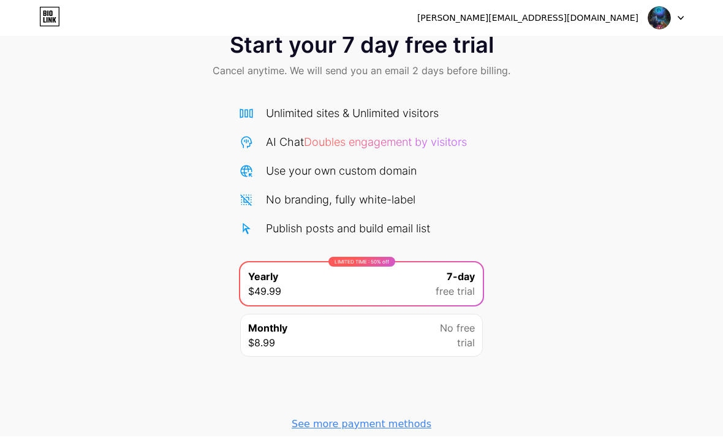
click at [680, 22] on div at bounding box center [667, 18] width 36 height 22
click at [596, 21] on div "[PERSON_NAME][EMAIL_ADDRESS][DOMAIN_NAME]" at bounding box center [527, 18] width 221 height 13
click at [585, 19] on div "[PERSON_NAME][EMAIL_ADDRESS][DOMAIN_NAME]" at bounding box center [527, 18] width 221 height 13
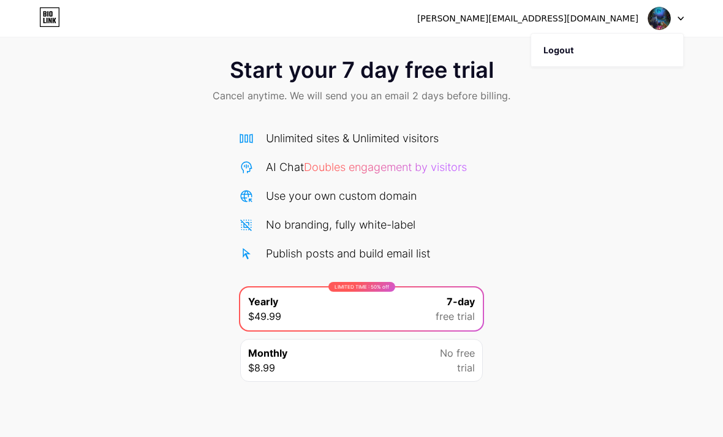
scroll to position [12, 0]
click at [46, 10] on icon at bounding box center [49, 17] width 21 height 20
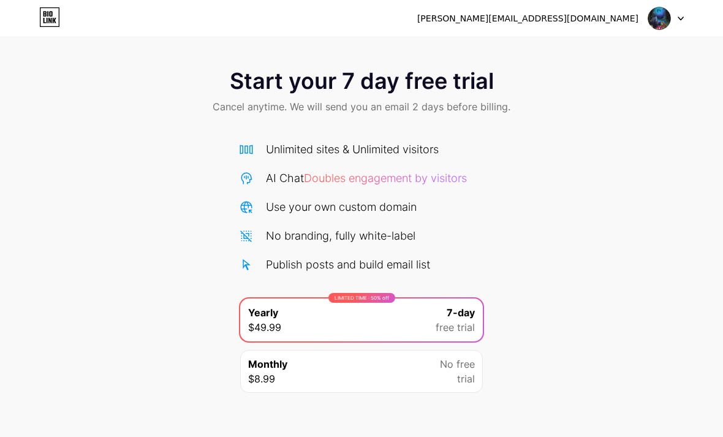
click at [678, 18] on icon at bounding box center [681, 19] width 6 height 4
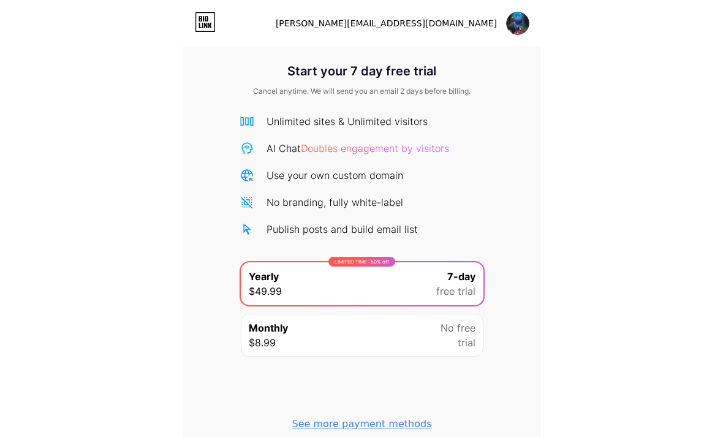
scroll to position [47, 0]
